Goal: Information Seeking & Learning: Learn about a topic

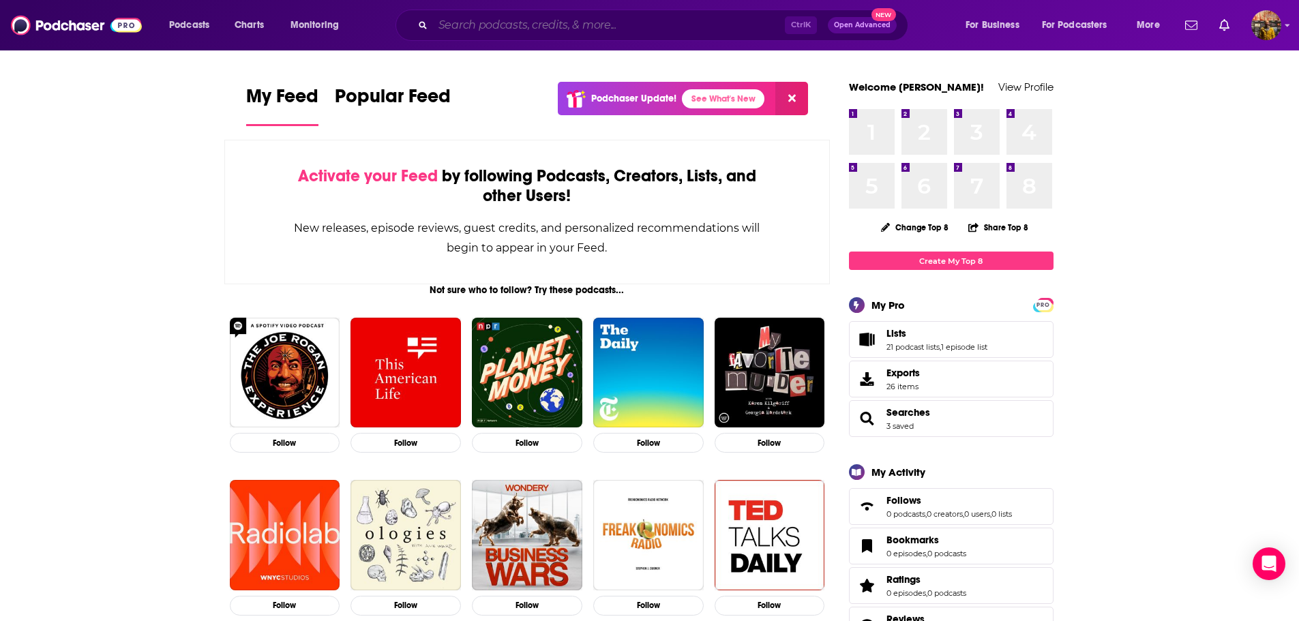
click at [586, 27] on input "Search podcasts, credits, & more..." at bounding box center [609, 25] width 352 height 22
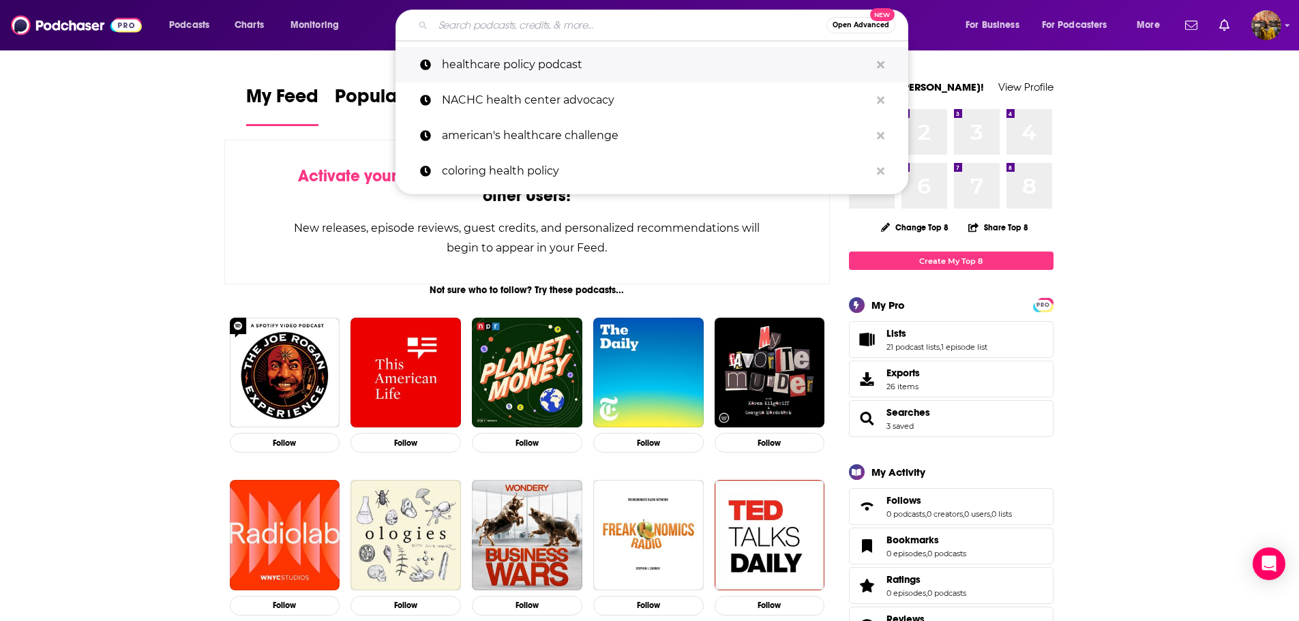
click at [581, 58] on p "healthcare policy podcast" at bounding box center [656, 64] width 428 height 35
type input "healthcare policy podcast"
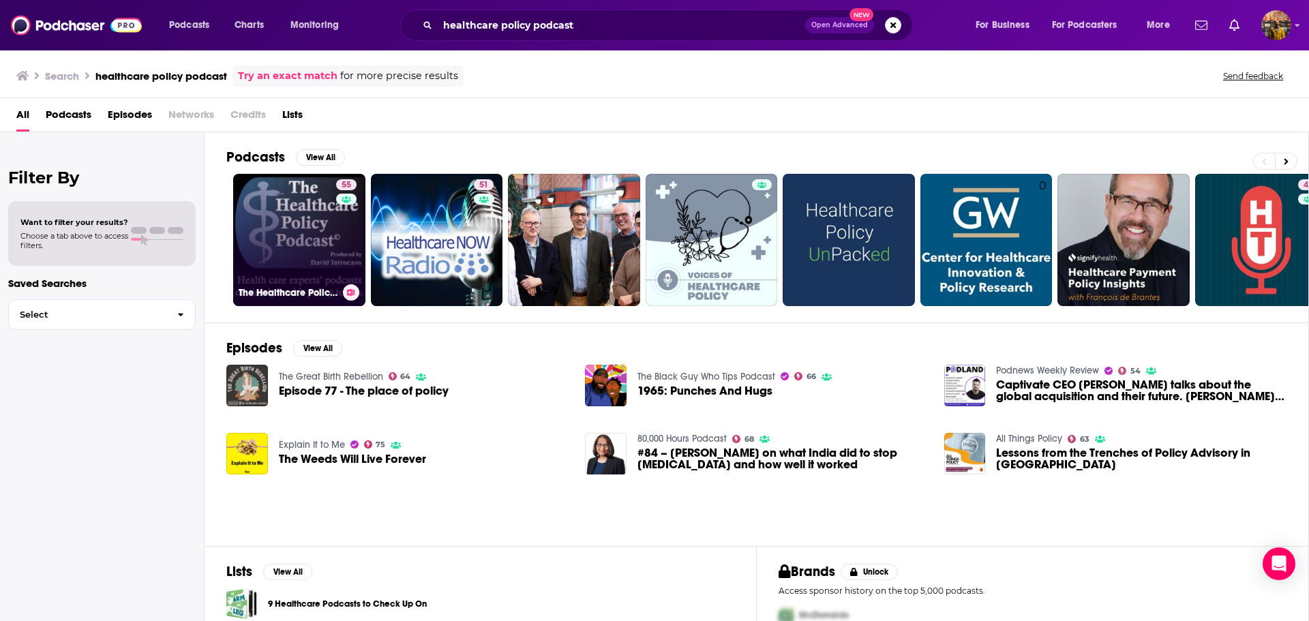
click at [287, 225] on link "55 The Healthcare Policy Podcast ® Produced by [PERSON_NAME]" at bounding box center [299, 240] width 132 height 132
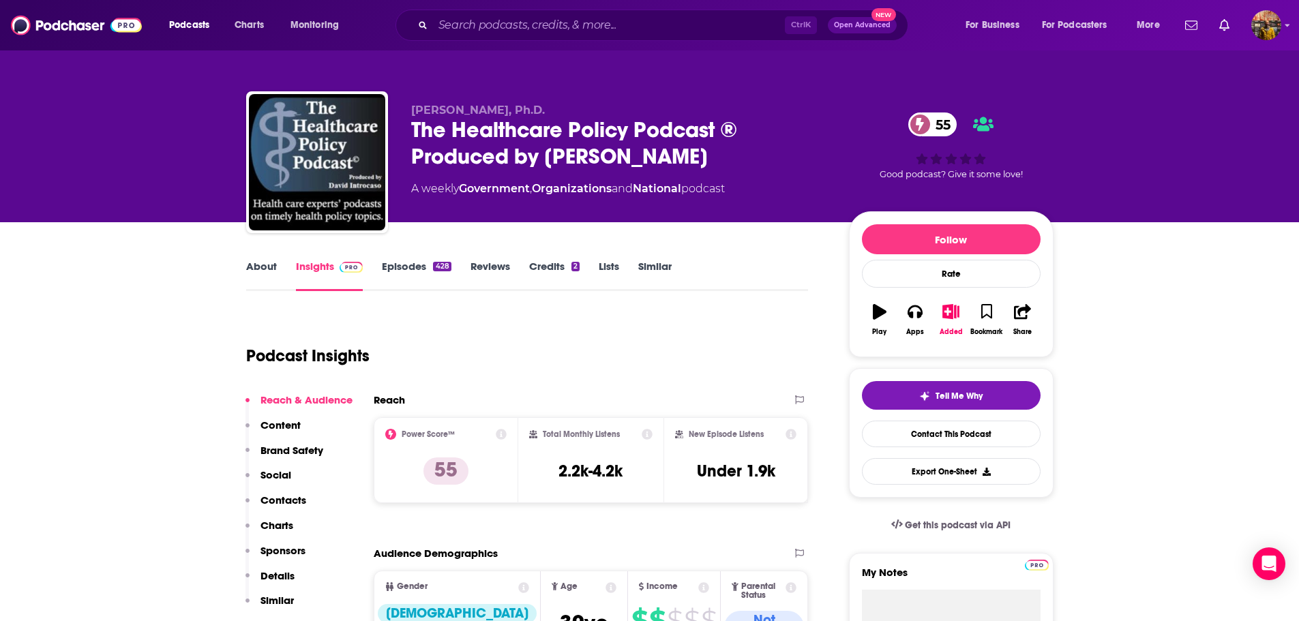
click at [419, 269] on link "Episodes 428" at bounding box center [416, 275] width 69 height 31
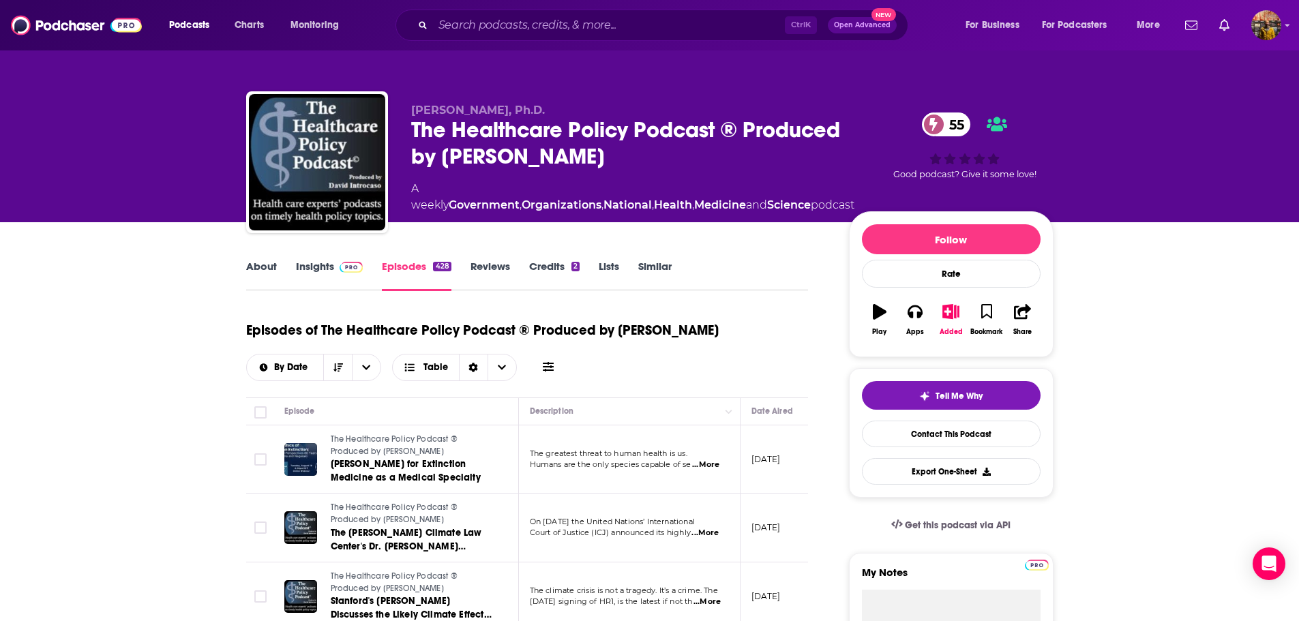
click at [553, 369] on icon at bounding box center [548, 366] width 11 height 11
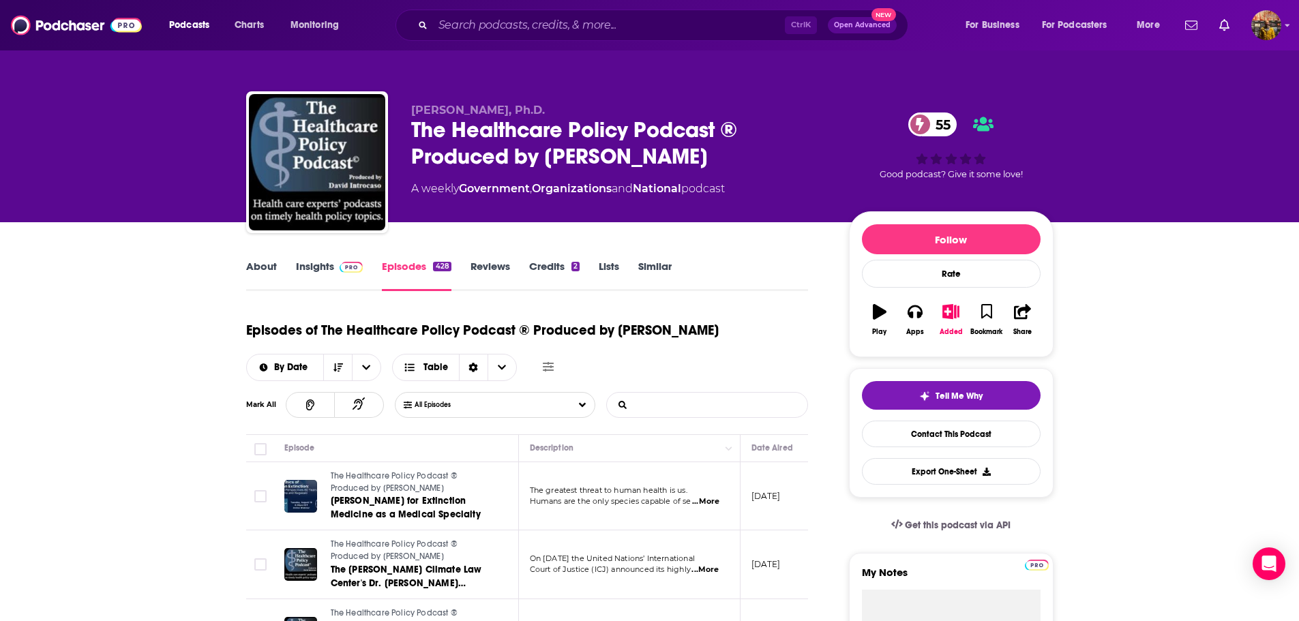
click at [635, 397] on input "List Search Input" at bounding box center [678, 405] width 142 height 25
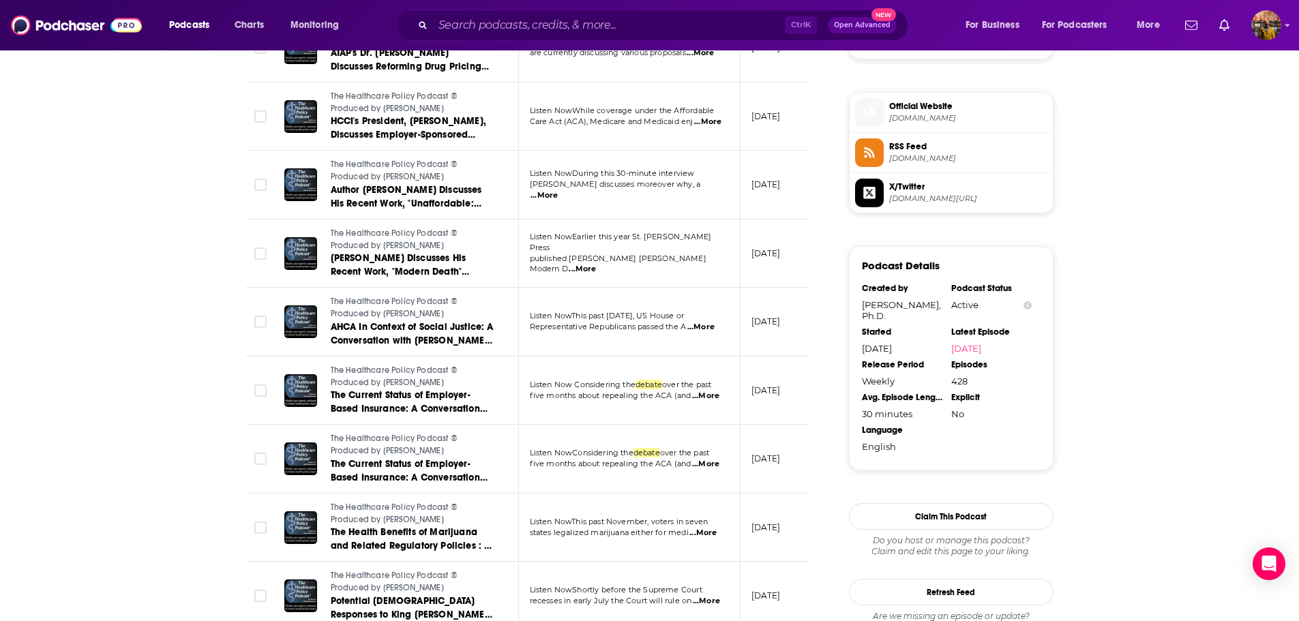
scroll to position [1066, 0]
click at [707, 397] on span "...More" at bounding box center [705, 395] width 27 height 11
click at [590, 451] on span "Listen NowConsidering the" at bounding box center [582, 452] width 104 height 10
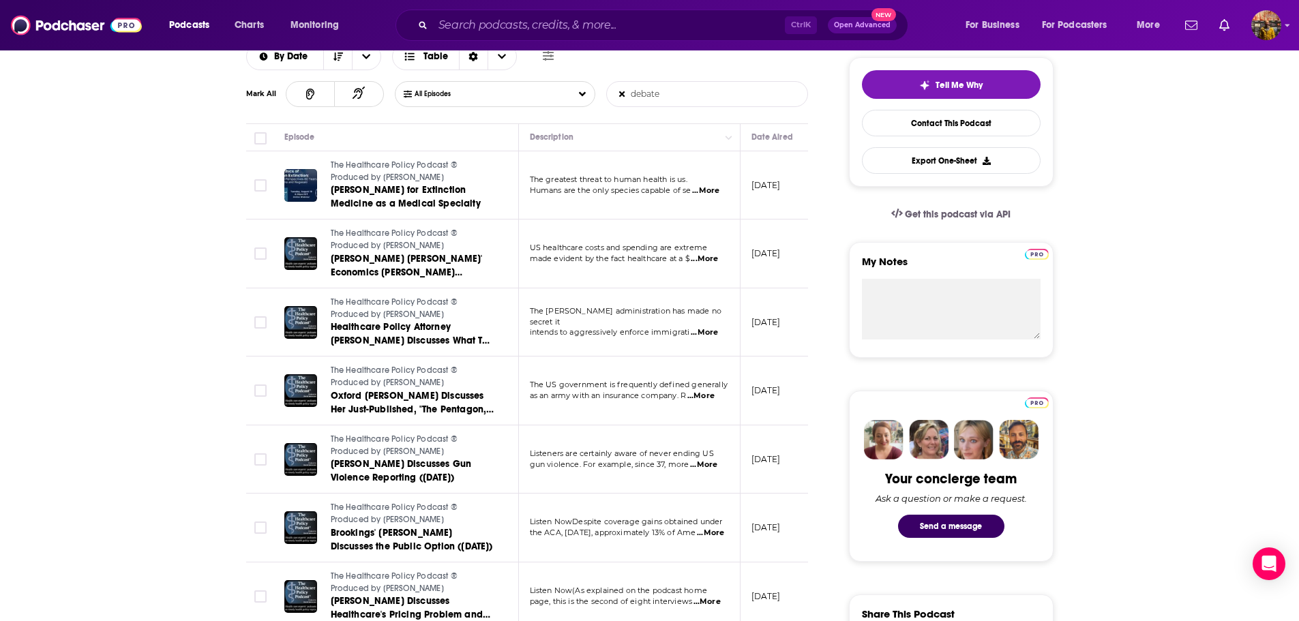
scroll to position [0, 0]
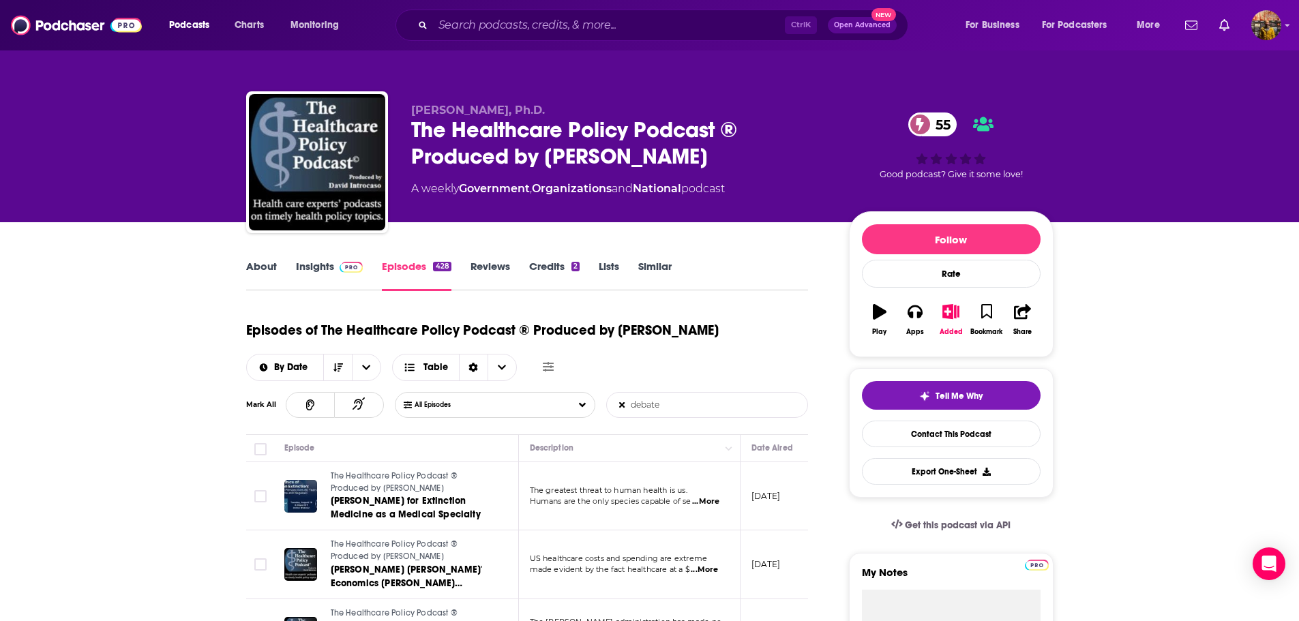
click at [698, 406] on input "debate" at bounding box center [678, 405] width 142 height 25
click at [644, 404] on input "argues" at bounding box center [678, 405] width 142 height 25
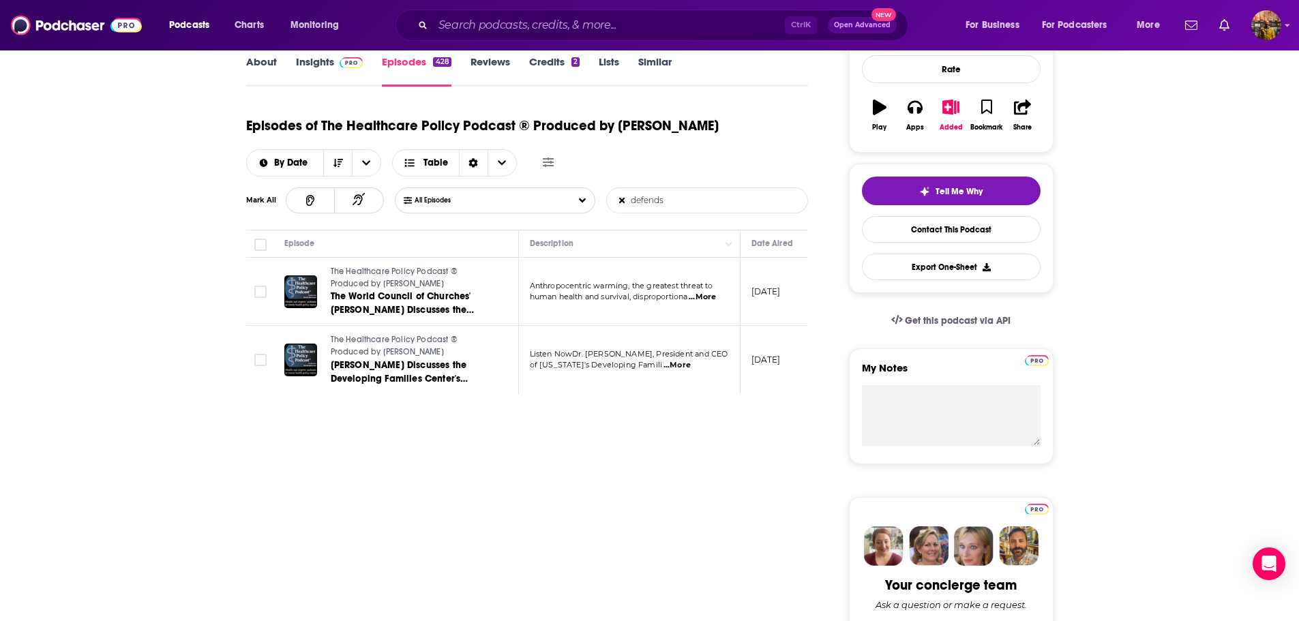
scroll to position [196, 0]
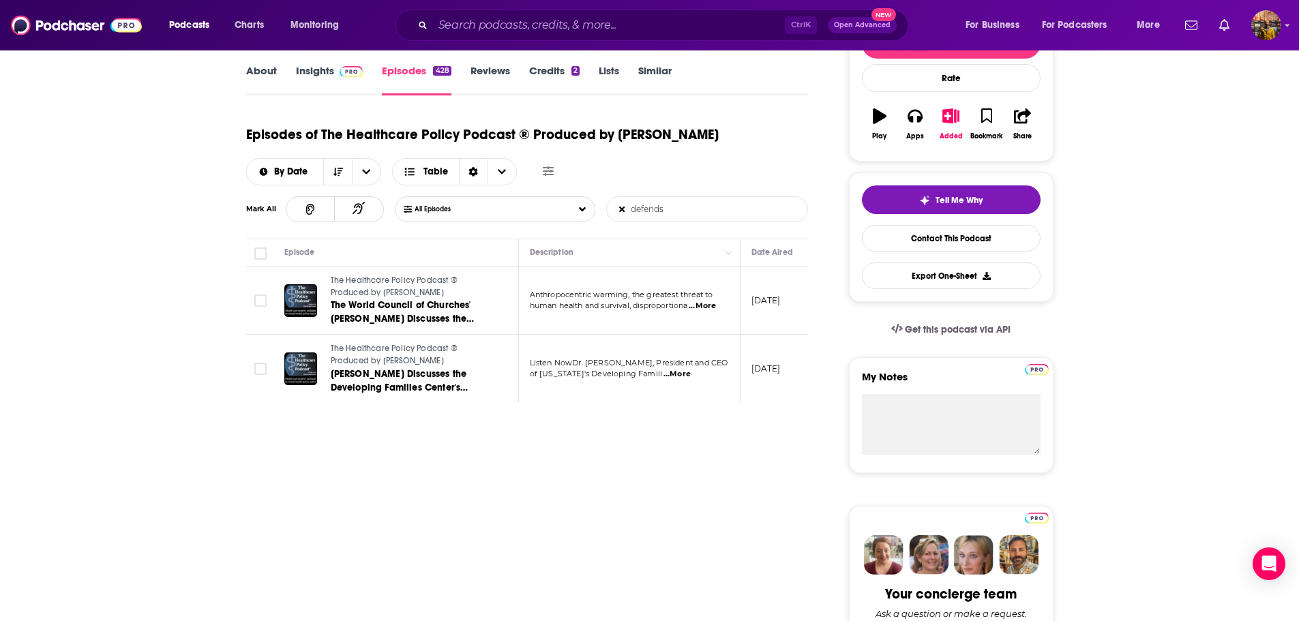
click at [716, 306] on span "...More" at bounding box center [702, 306] width 27 height 11
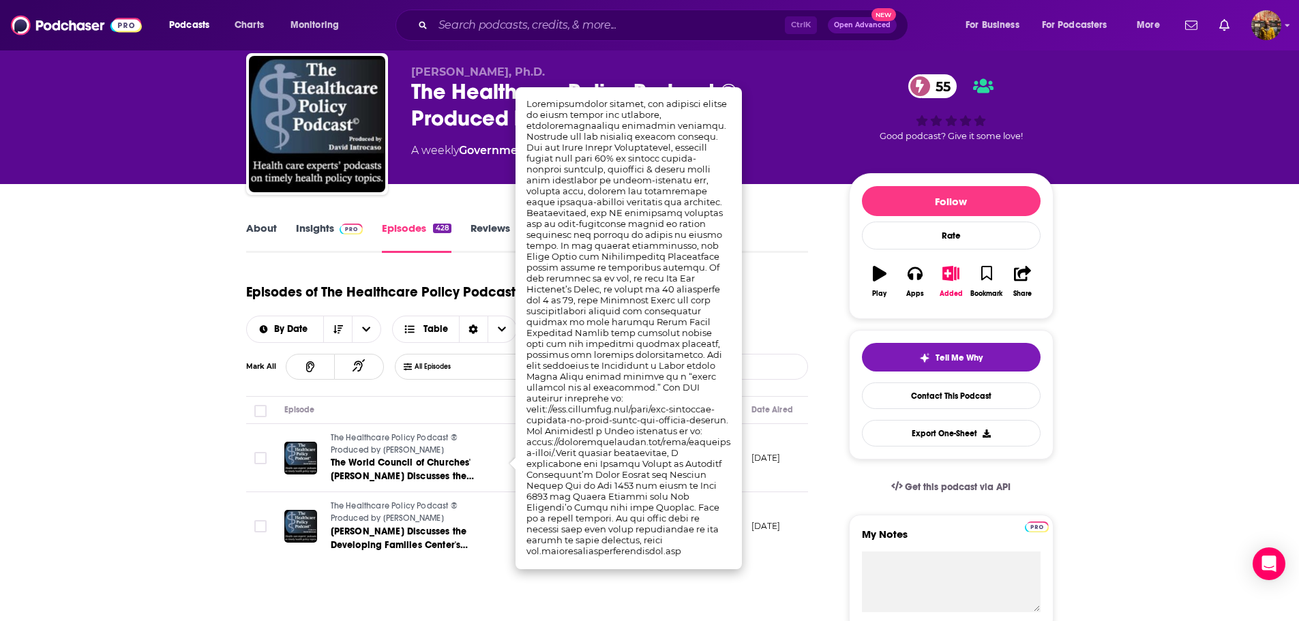
scroll to position [37, 0]
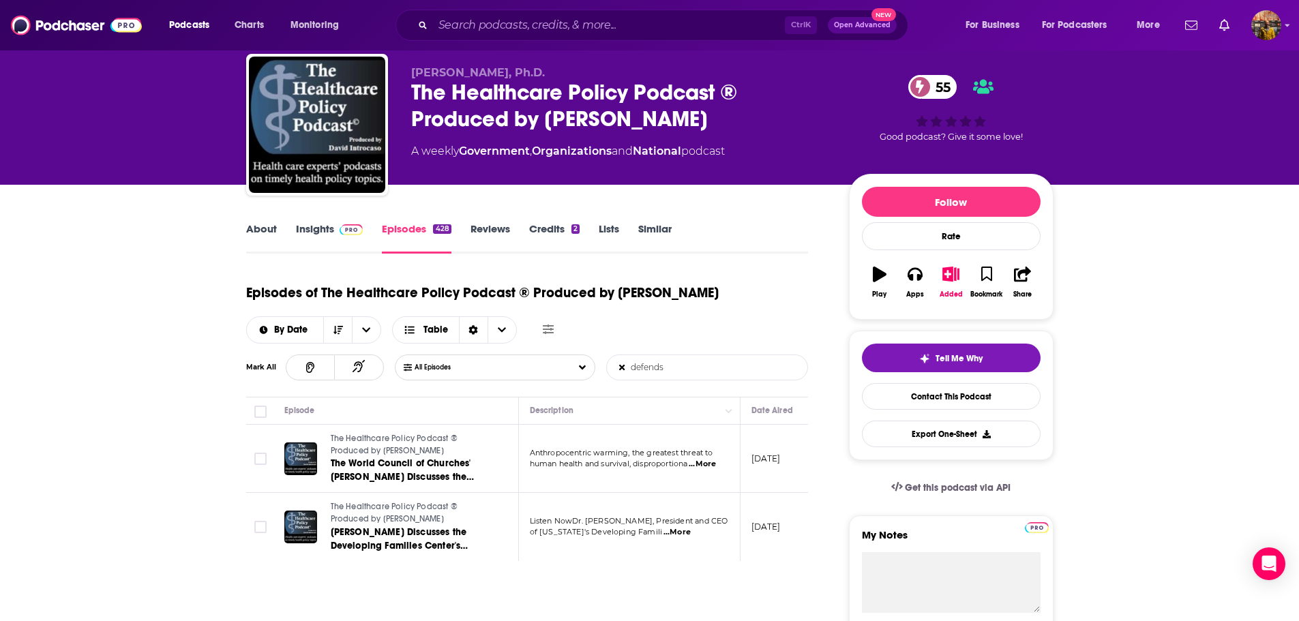
click at [691, 534] on span "...More" at bounding box center [676, 532] width 27 height 11
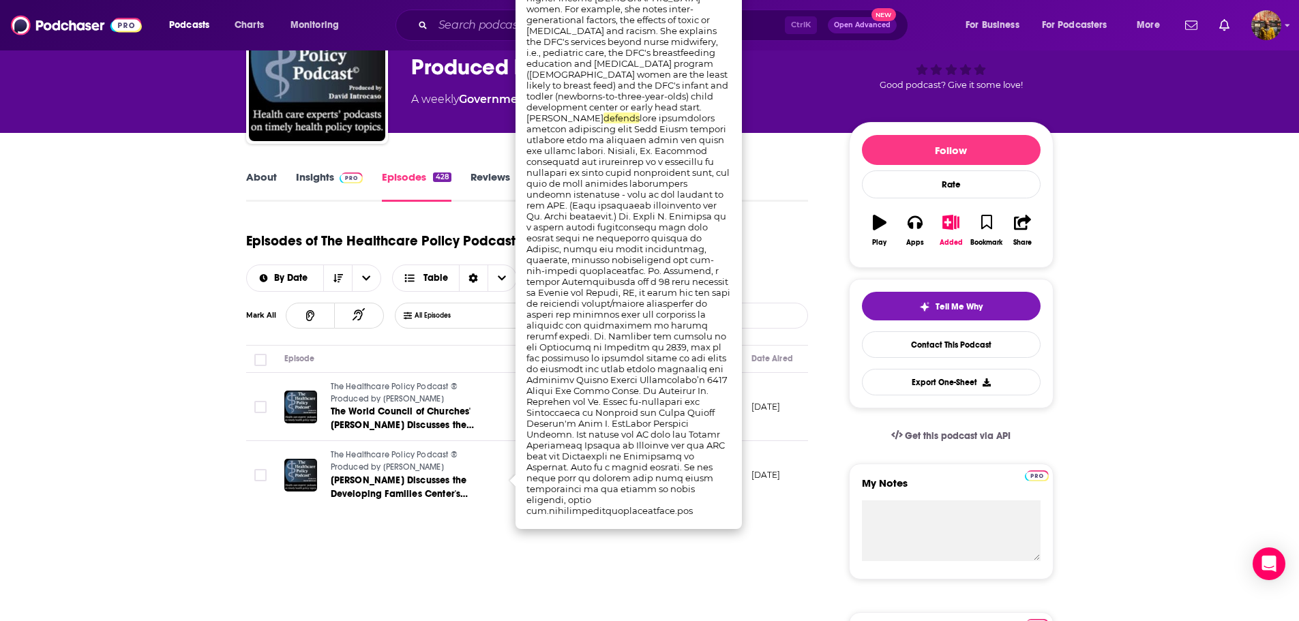
scroll to position [0, 0]
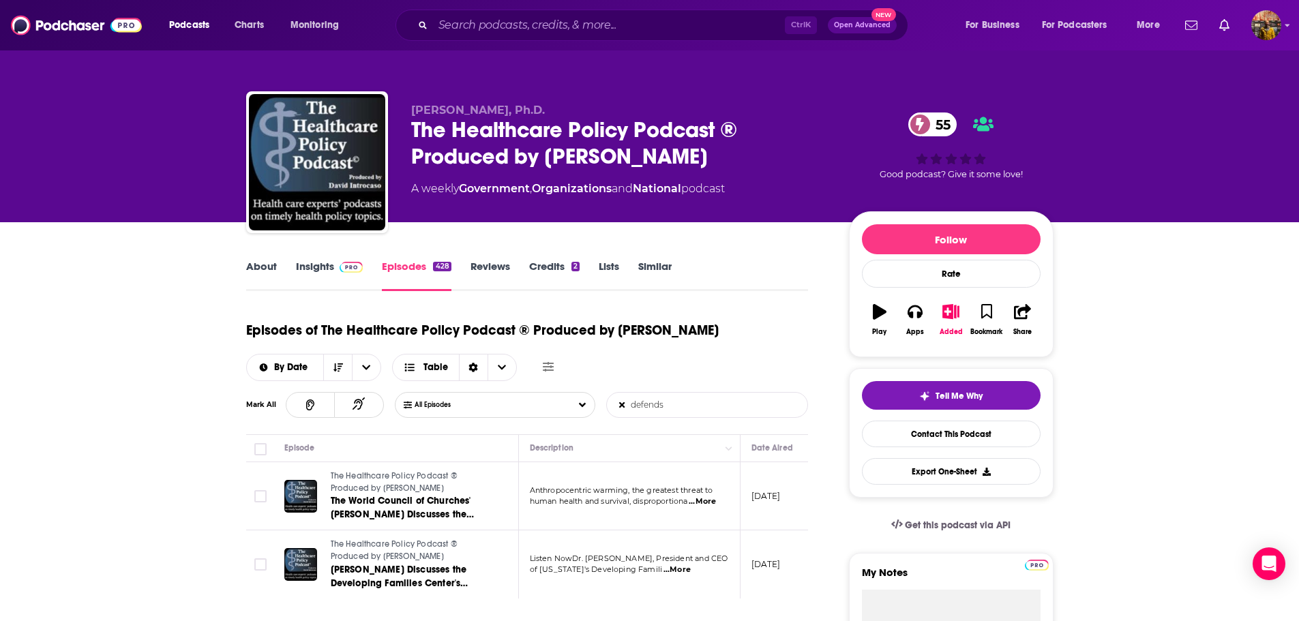
scroll to position [30, 0]
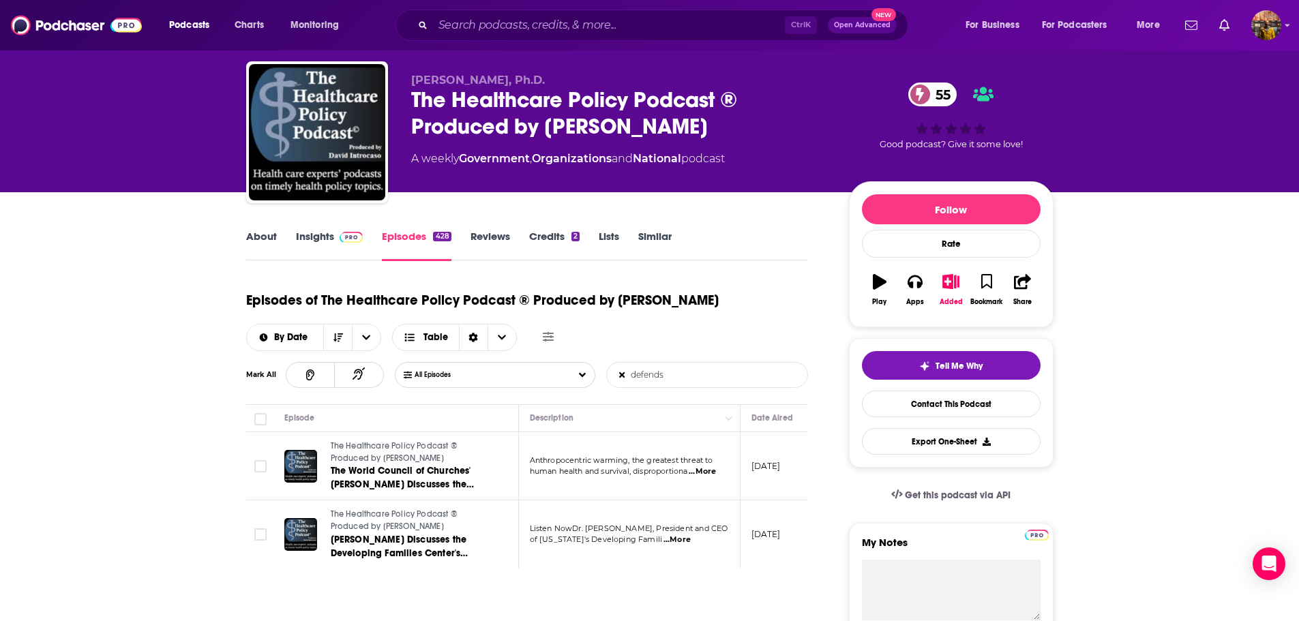
click at [653, 375] on input "defends" at bounding box center [678, 375] width 142 height 25
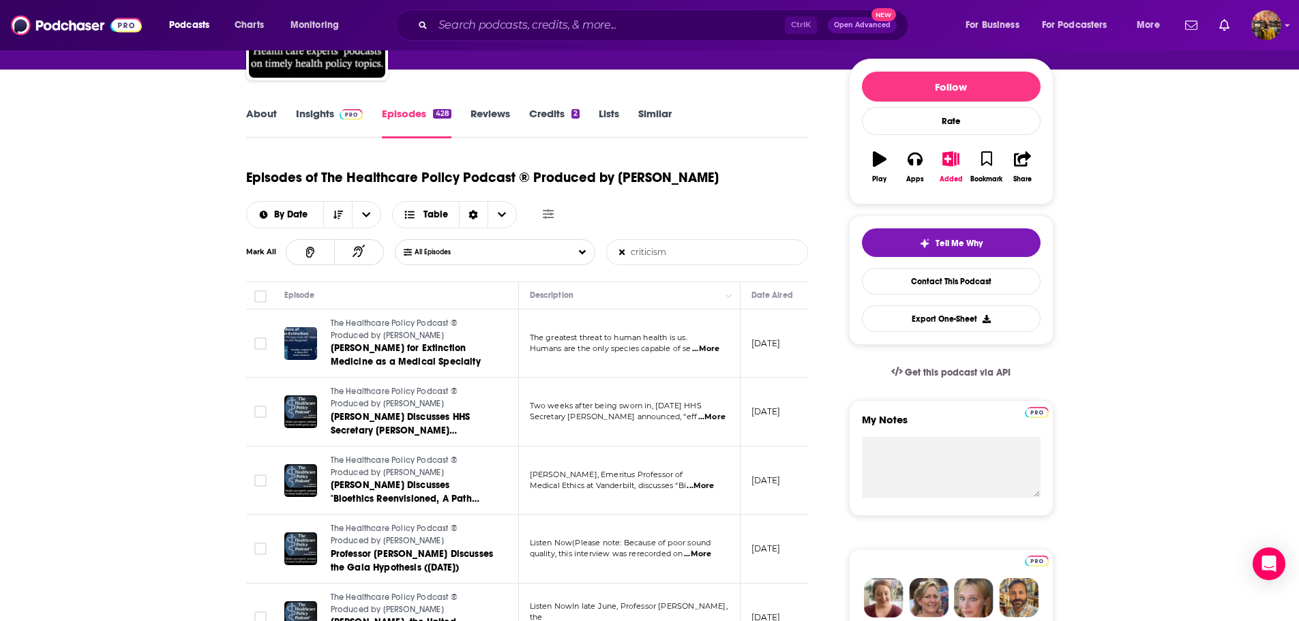
scroll to position [153, 0]
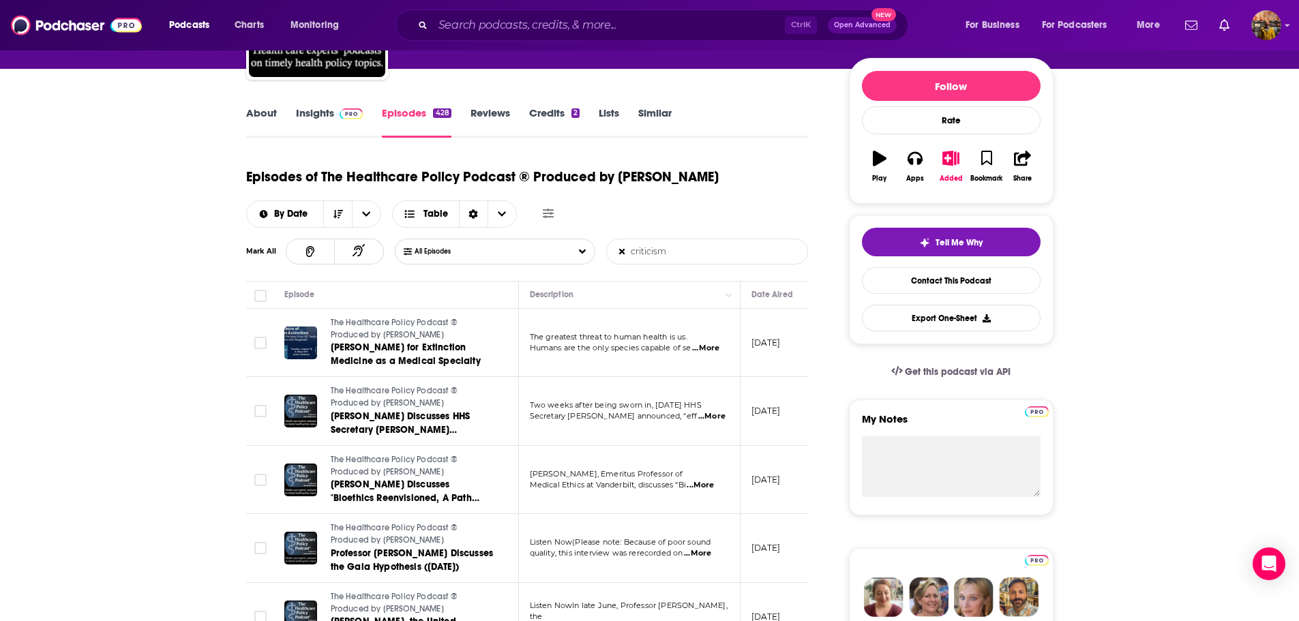
click at [638, 246] on input "criticism" at bounding box center [678, 251] width 142 height 25
type input "attacks"
